Goal: Check status: Check status

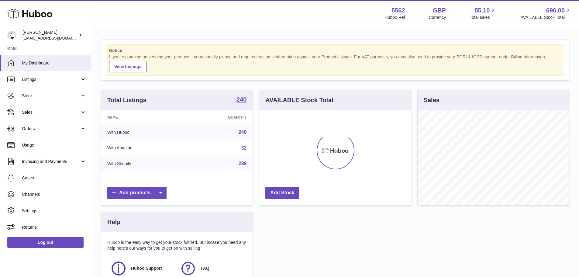
scroll to position [95, 152]
click at [36, 116] on link "Sales" at bounding box center [45, 112] width 91 height 16
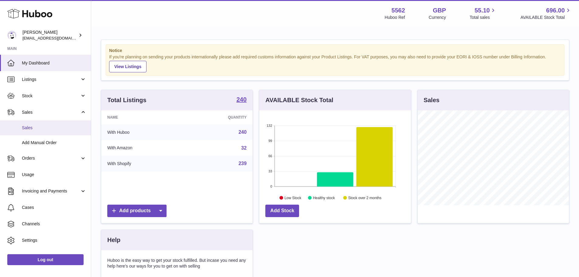
click at [29, 129] on span "Sales" at bounding box center [54, 128] width 64 height 6
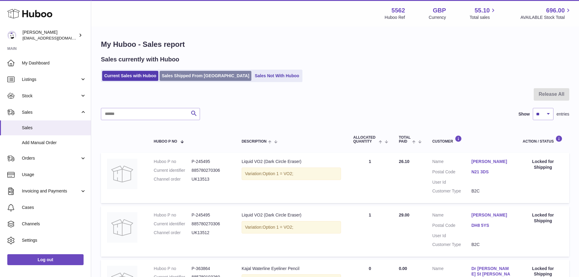
click at [205, 73] on link "Sales Shipped From Huboo" at bounding box center [205, 76] width 92 height 10
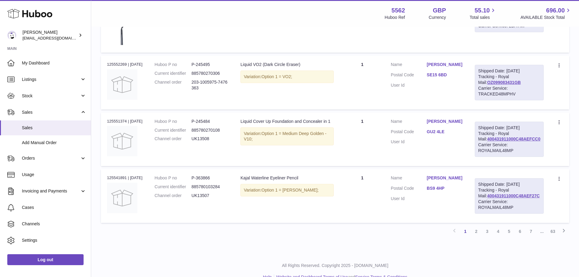
scroll to position [554, 0]
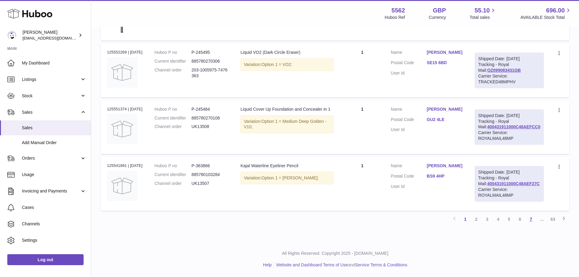
click at [530, 219] on link "7" at bounding box center [530, 219] width 11 height 11
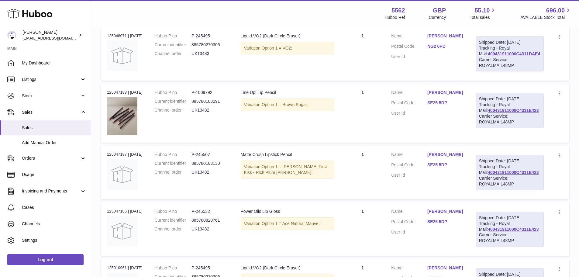
scroll to position [251, 0]
